Goal: Transaction & Acquisition: Purchase product/service

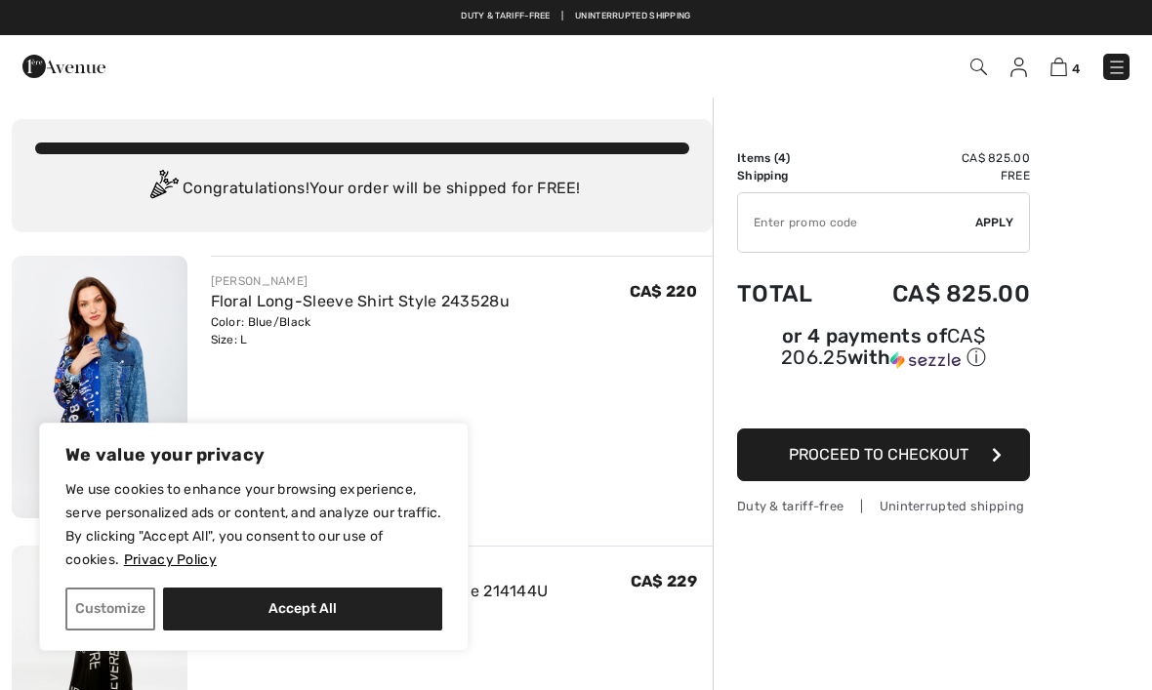
click at [290, 602] on button "Accept All" at bounding box center [302, 609] width 279 height 43
checkbox input "true"
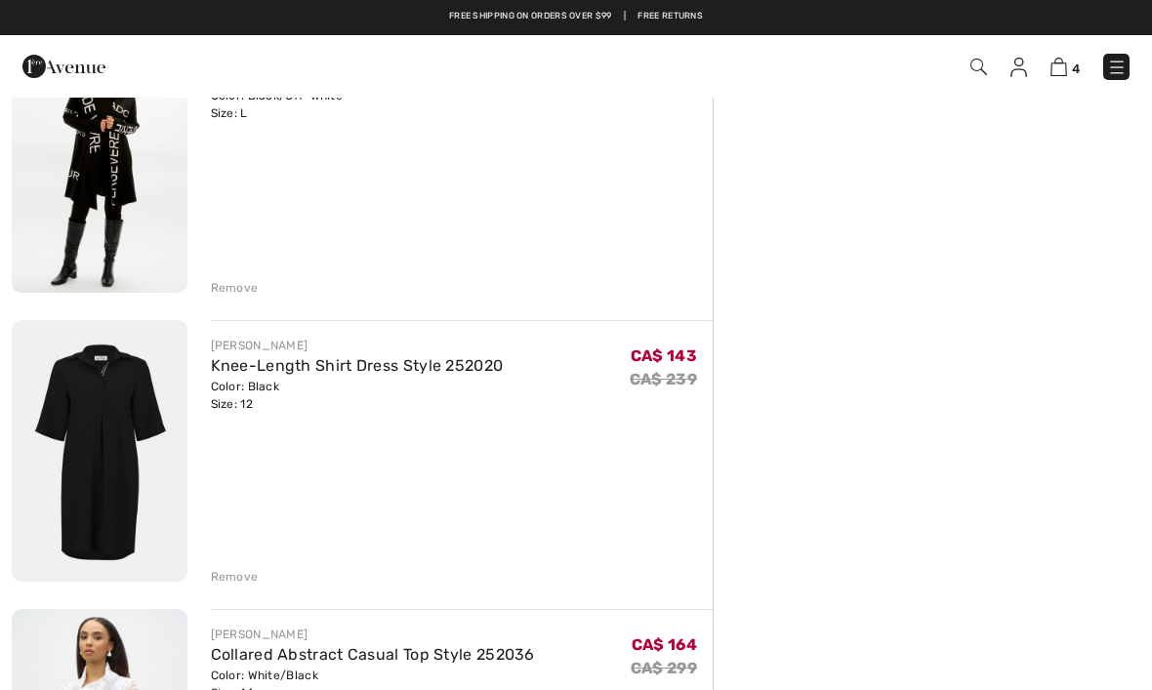
scroll to position [515, 0]
click at [240, 579] on div "Remove" at bounding box center [235, 578] width 48 height 18
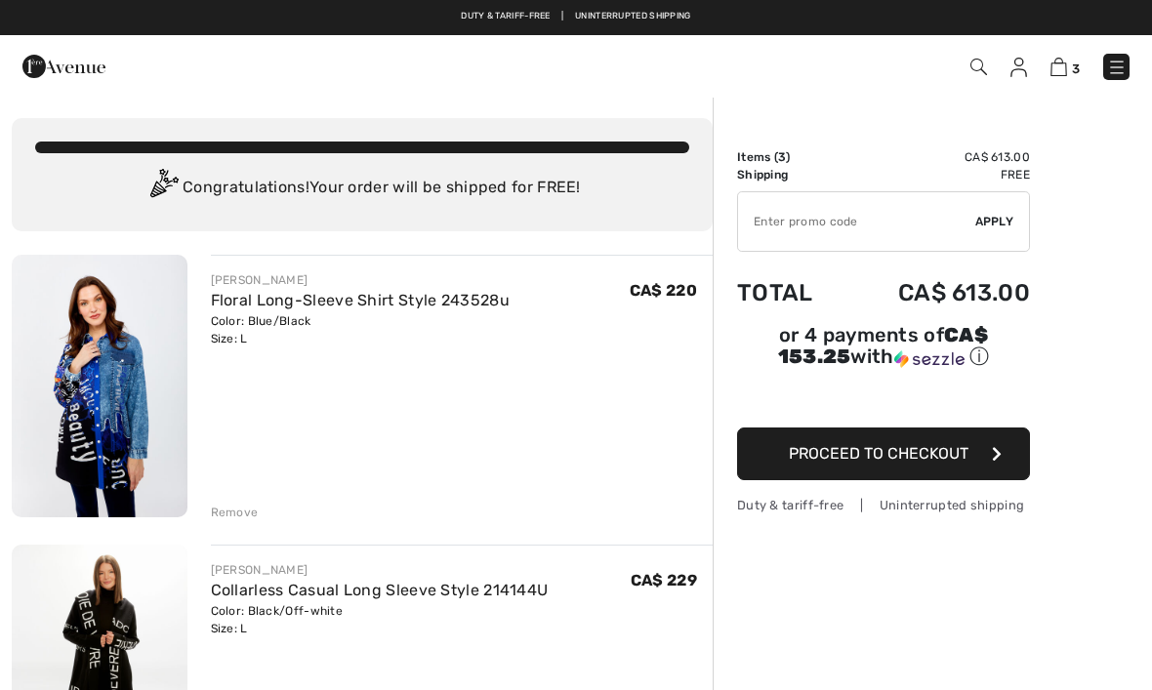
scroll to position [0, 0]
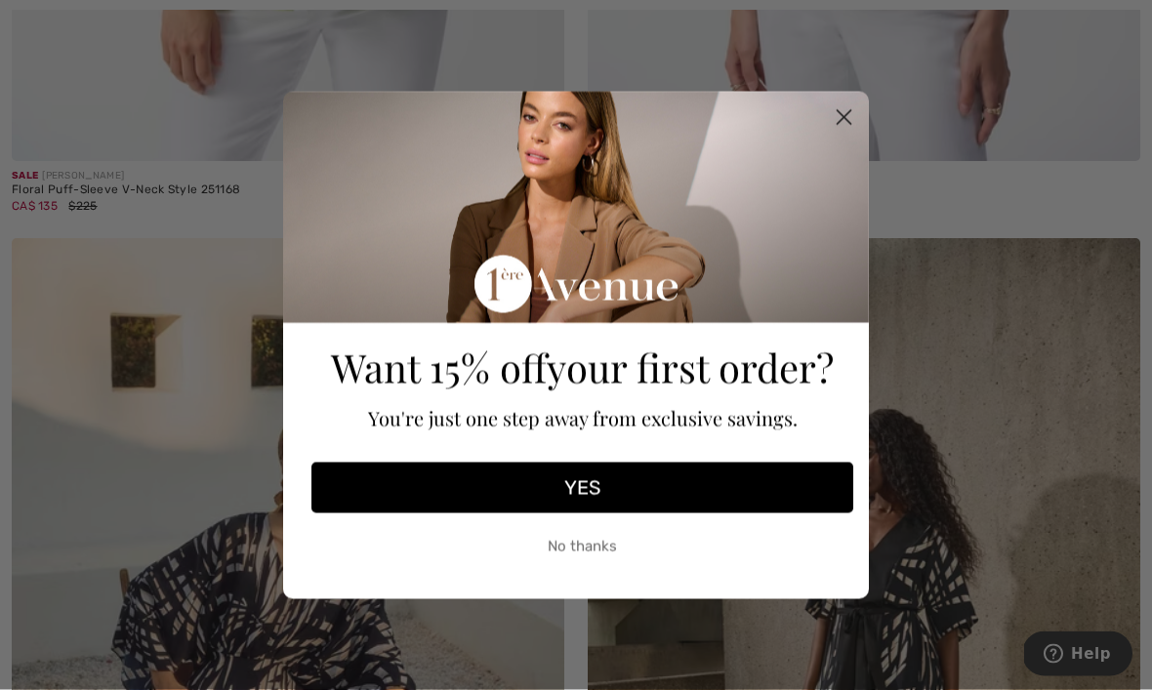
scroll to position [939, 0]
click at [843, 133] on circle "Close dialog" at bounding box center [844, 117] width 32 height 32
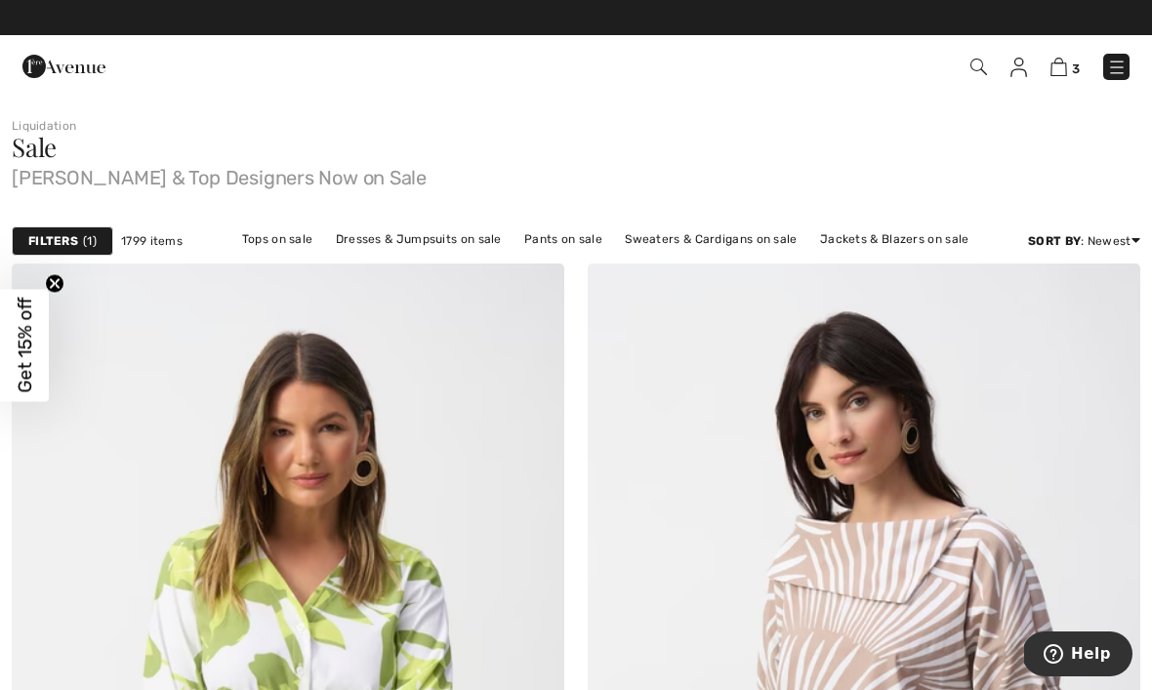
scroll to position [0, 0]
